Goal: Entertainment & Leisure: Consume media (video, audio)

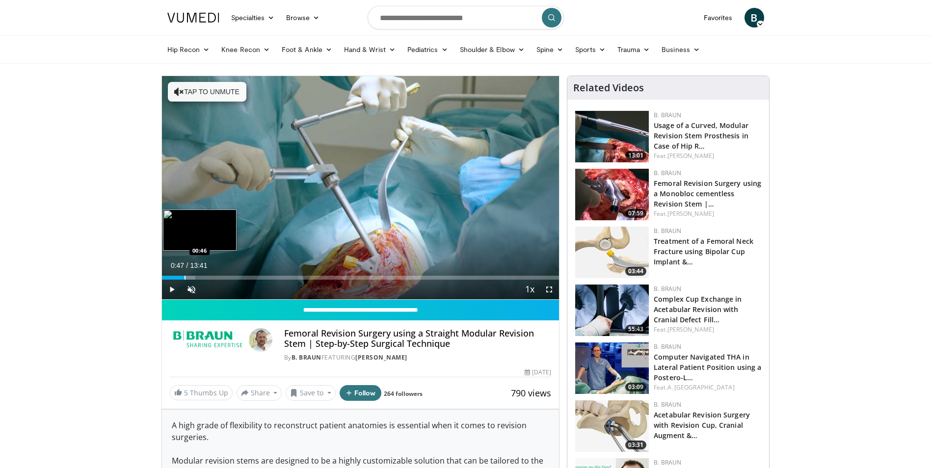
click at [185, 278] on div "Progress Bar" at bounding box center [185, 278] width 1 height 4
click at [197, 278] on div "Progress Bar" at bounding box center [197, 278] width 1 height 4
click at [210, 278] on div "Progress Bar" at bounding box center [210, 278] width 1 height 4
click at [226, 278] on div "Progress Bar" at bounding box center [226, 278] width 1 height 4
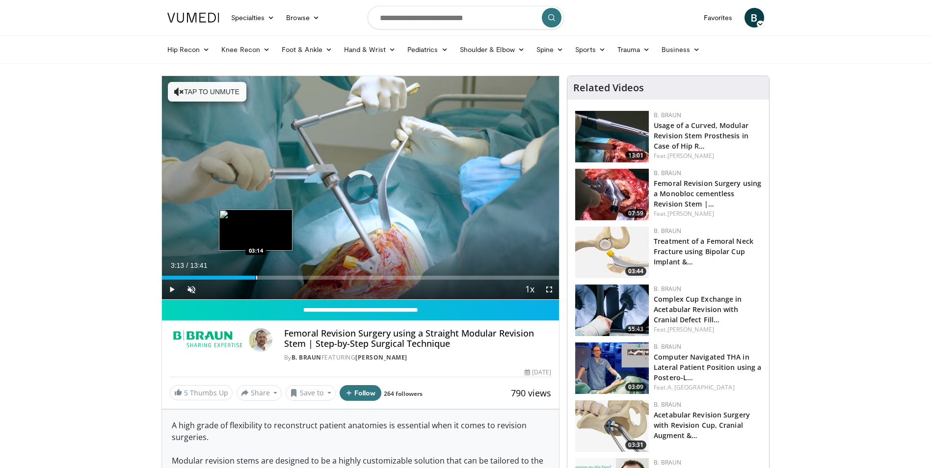
click at [256, 278] on div "Progress Bar" at bounding box center [256, 278] width 1 height 4
click at [276, 277] on div "Progress Bar" at bounding box center [276, 278] width 1 height 4
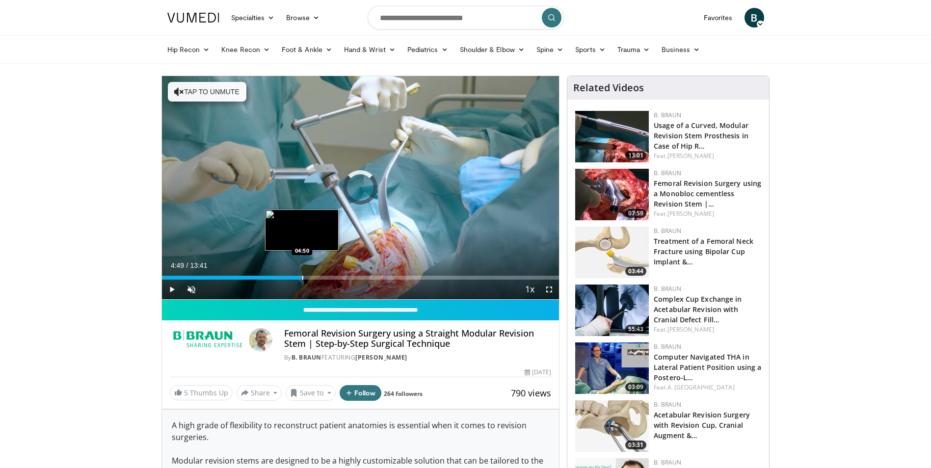
click at [302, 277] on div "Progress Bar" at bounding box center [302, 278] width 1 height 4
click at [339, 277] on div "Progress Bar" at bounding box center [339, 278] width 1 height 4
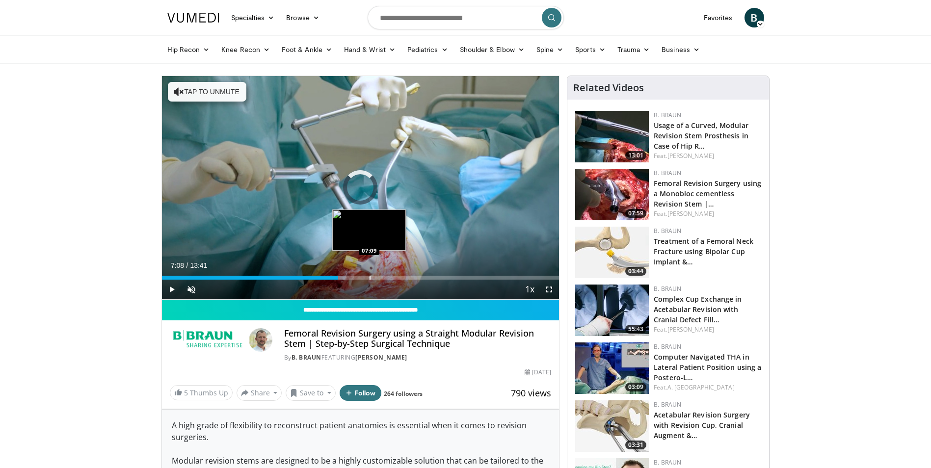
click at [370, 277] on div "Progress Bar" at bounding box center [370, 278] width 1 height 4
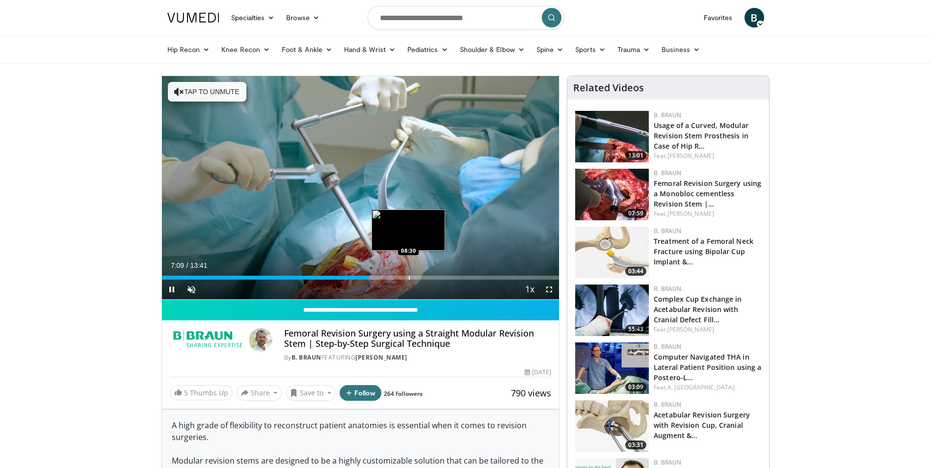
click at [409, 277] on div "Progress Bar" at bounding box center [409, 278] width 1 height 4
click at [436, 277] on div "Progress Bar" at bounding box center [436, 278] width 1 height 4
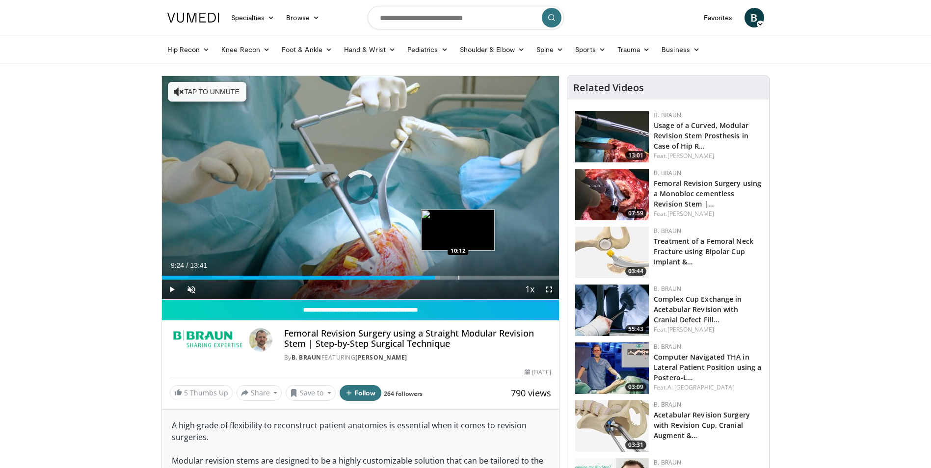
click at [459, 277] on div "Progress Bar" at bounding box center [459, 278] width 1 height 4
click at [484, 277] on div "Progress Bar" at bounding box center [484, 278] width 1 height 4
